Goal: Transaction & Acquisition: Purchase product/service

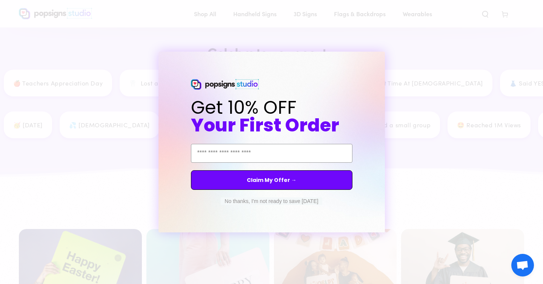
scroll to position [767, 0]
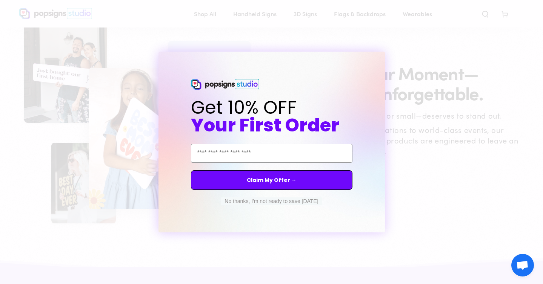
click at [387, 60] on icon "Close dialog" at bounding box center [385, 58] width 3 height 3
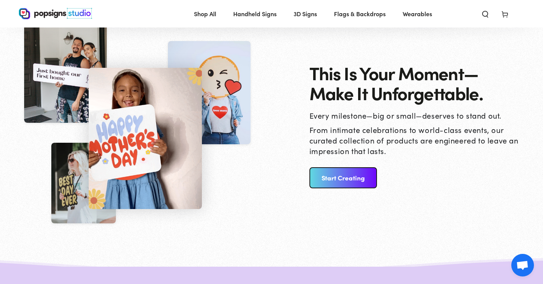
click at [347, 186] on link "Start Creating" at bounding box center [342, 177] width 67 height 21
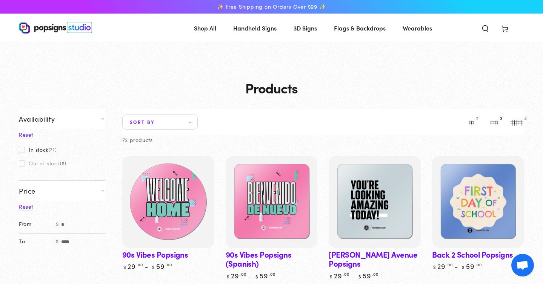
click at [165, 204] on img at bounding box center [168, 202] width 95 height 95
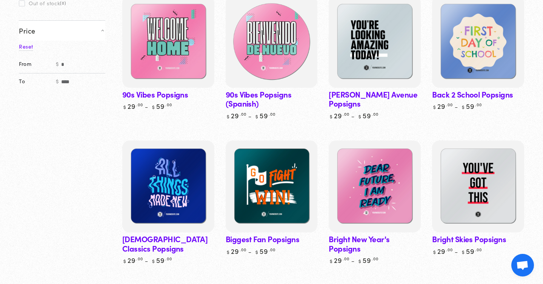
scroll to position [253, 0]
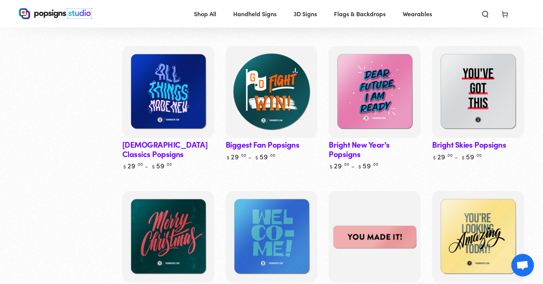
click at [293, 127] on img at bounding box center [271, 92] width 95 height 95
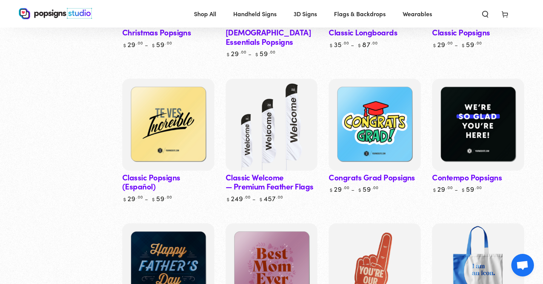
scroll to position [597, 0]
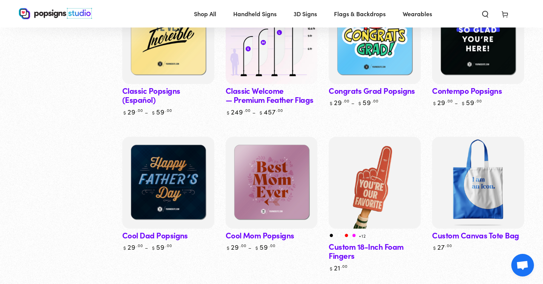
click at [248, 67] on img at bounding box center [271, 38] width 95 height 95
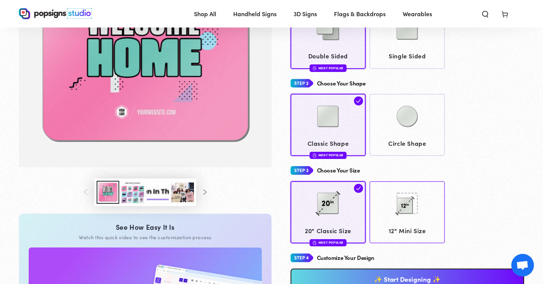
scroll to position [102, 0]
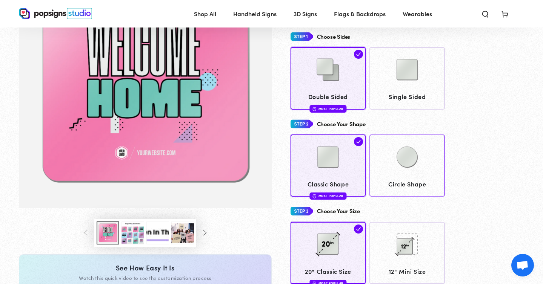
click at [398, 159] on img at bounding box center [407, 157] width 38 height 38
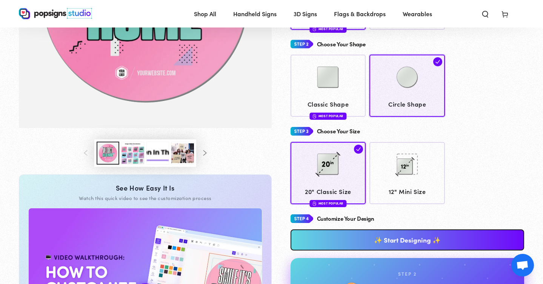
scroll to position [297, 0]
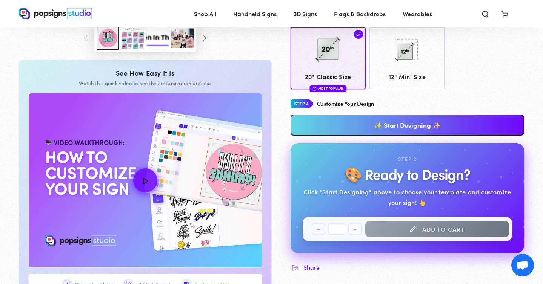
click at [417, 128] on link "✨ Start Designing ✨" at bounding box center [407, 125] width 234 height 21
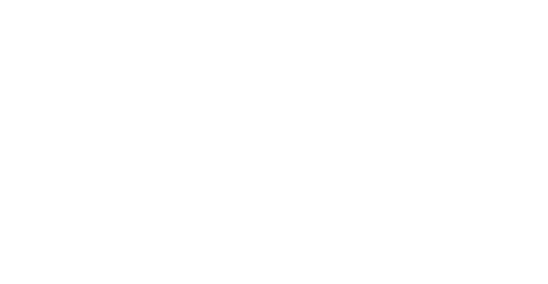
scroll to position [0, 0]
type textarea "An ancient tree with a door leading to a magical world"
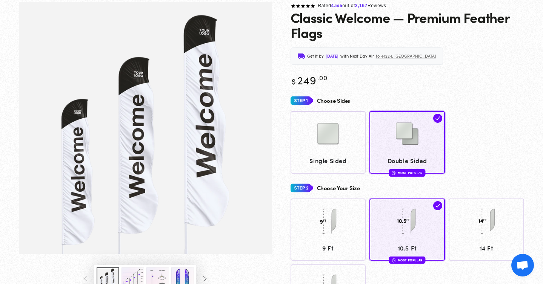
scroll to position [307, 0]
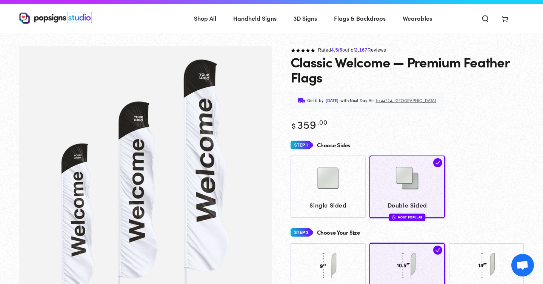
scroll to position [29, 0]
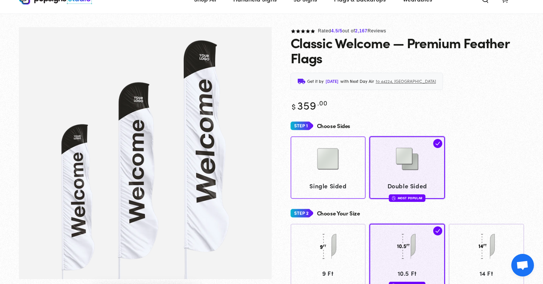
click at [336, 163] on img at bounding box center [328, 159] width 38 height 38
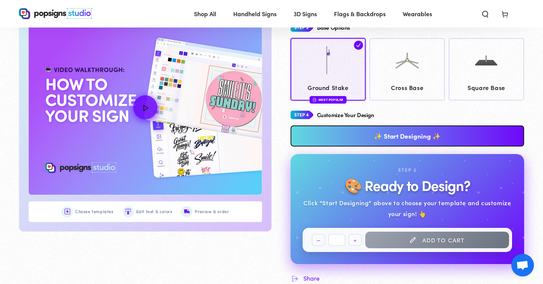
scroll to position [274, 0]
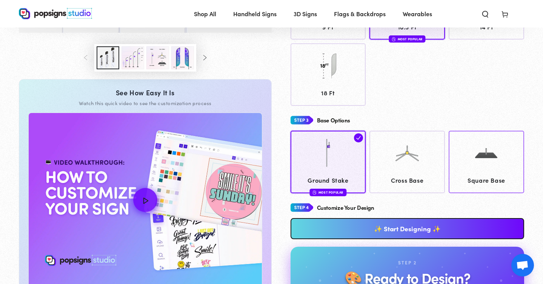
click at [518, 156] on div at bounding box center [486, 154] width 68 height 38
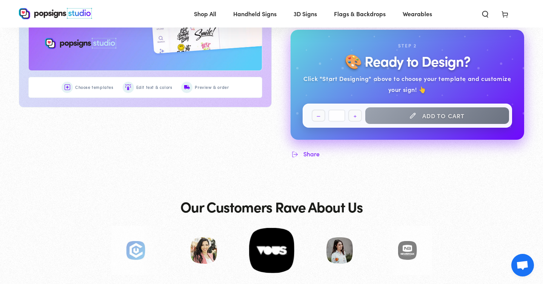
scroll to position [224, 0]
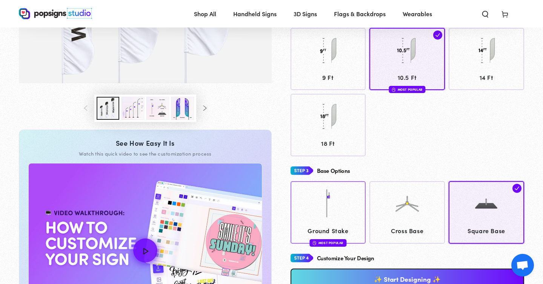
click at [324, 213] on img at bounding box center [328, 204] width 38 height 38
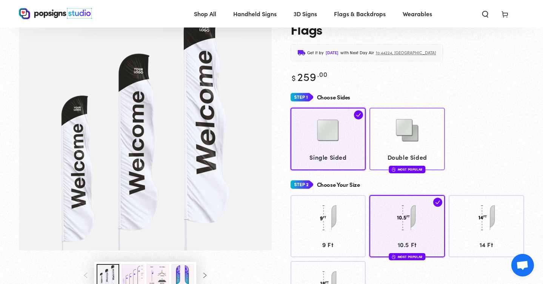
scroll to position [655, 0]
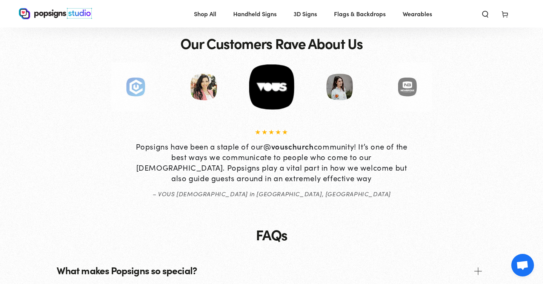
click at [356, 15] on span "Flags & Backdrops" at bounding box center [360, 13] width 52 height 11
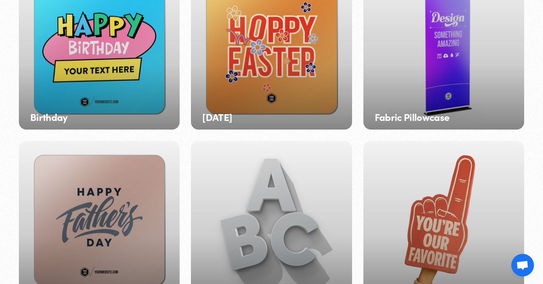
scroll to position [192, 0]
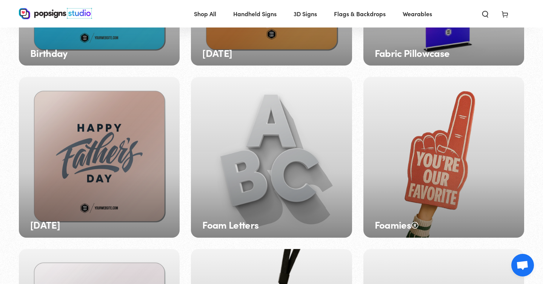
click at [432, 173] on div "Foamies®" at bounding box center [443, 157] width 161 height 161
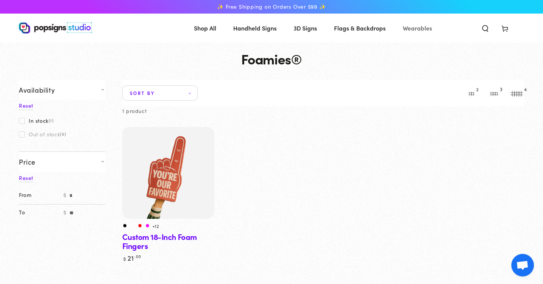
click at [426, 26] on span "Wearables" at bounding box center [416, 28] width 29 height 11
